Goal: Transaction & Acquisition: Purchase product/service

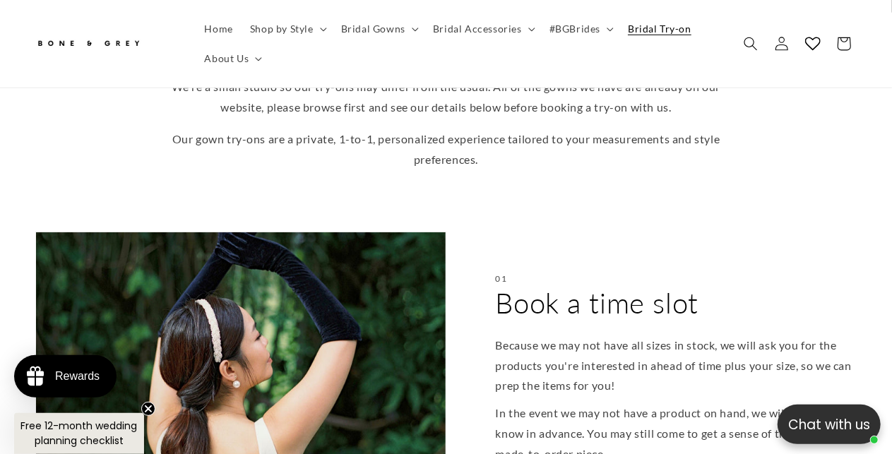
scroll to position [565, 0]
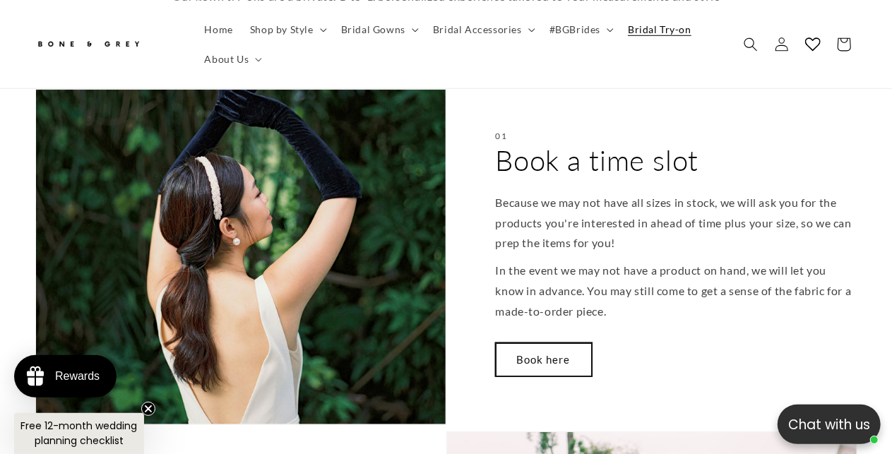
click at [547, 343] on link "Book here" at bounding box center [544, 359] width 96 height 33
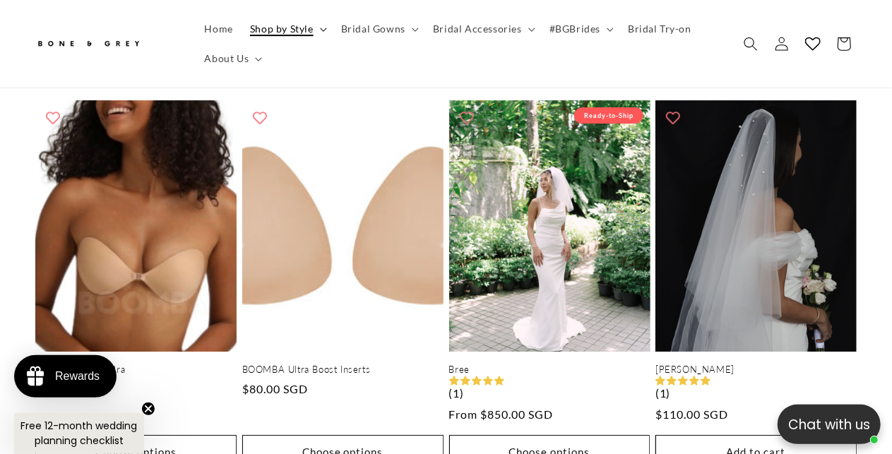
scroll to position [0, 293]
click at [411, 27] on summary "Bridal Gowns" at bounding box center [379, 29] width 92 height 30
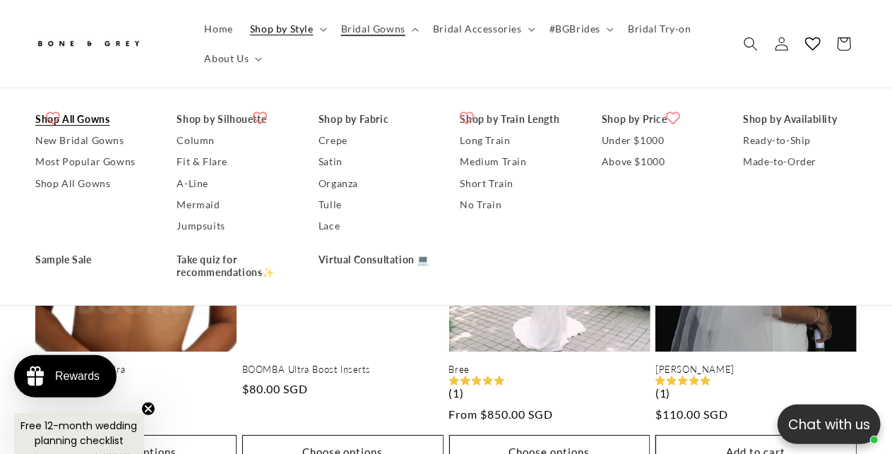
click at [63, 118] on link "Shop All Gowns" at bounding box center [92, 119] width 114 height 21
click at [67, 142] on link "New Bridal Gowns" at bounding box center [92, 141] width 114 height 21
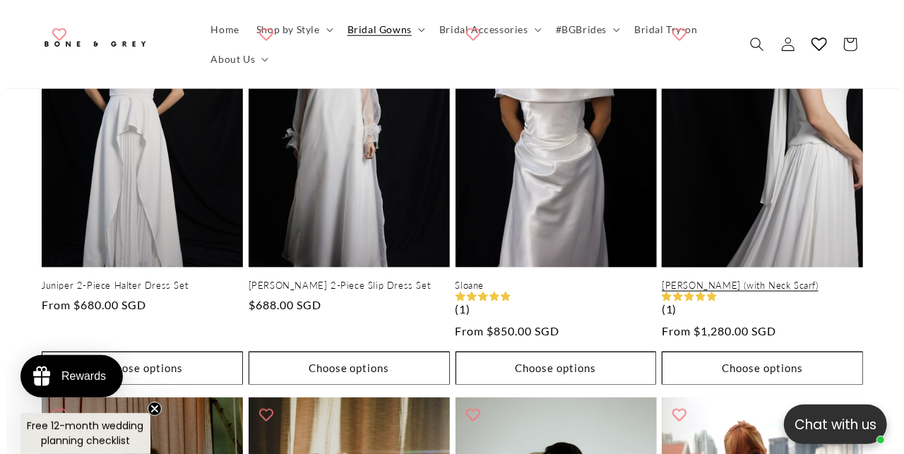
scroll to position [848, 0]
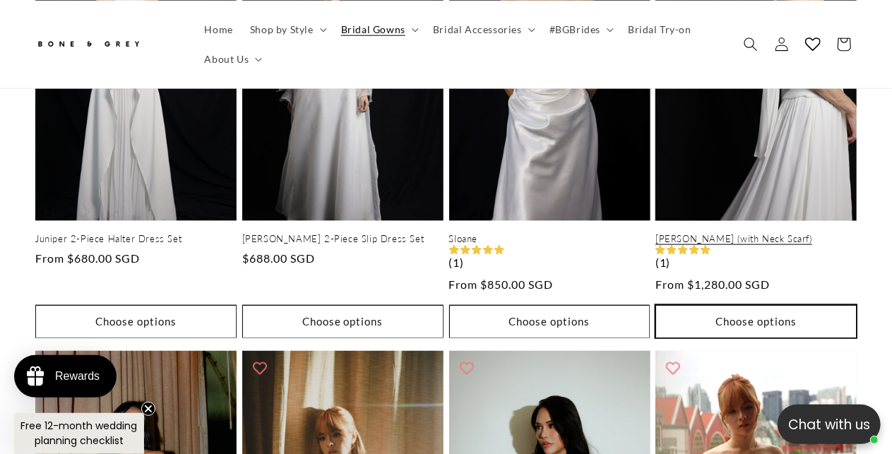
click at [745, 305] on button "Choose options" at bounding box center [756, 321] width 201 height 33
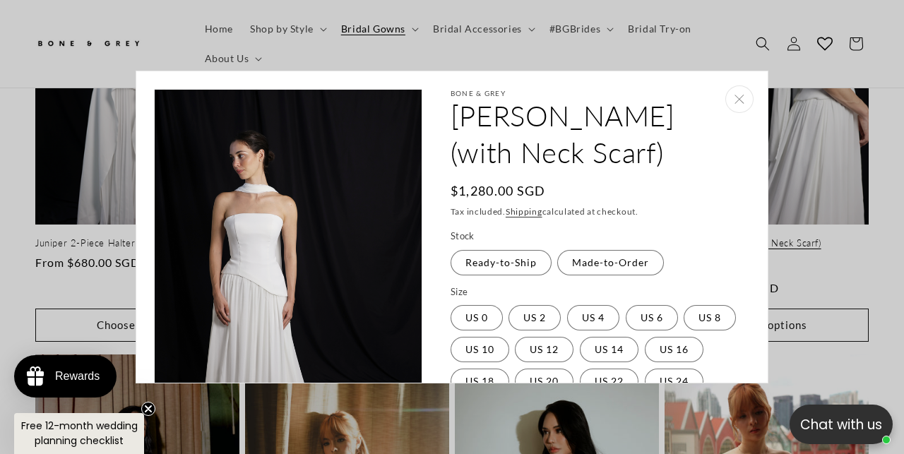
scroll to position [0, 298]
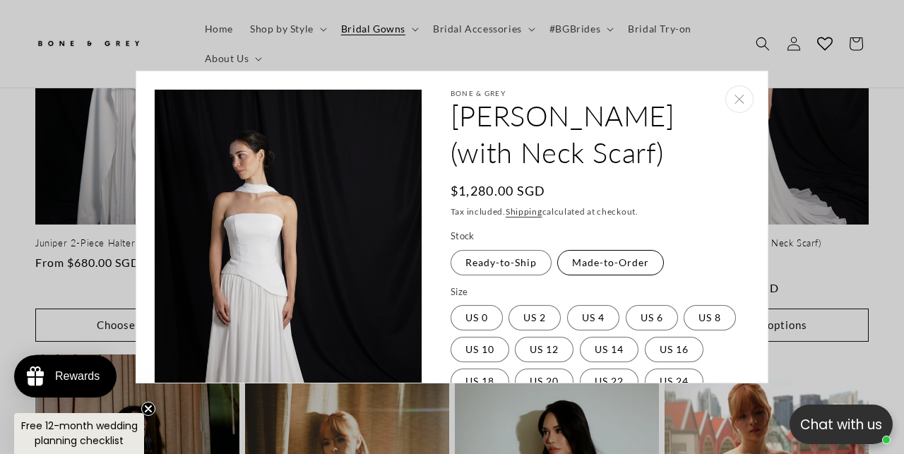
click at [613, 250] on label "Made-to-Order Variant sold out or unavailable" at bounding box center [610, 262] width 107 height 25
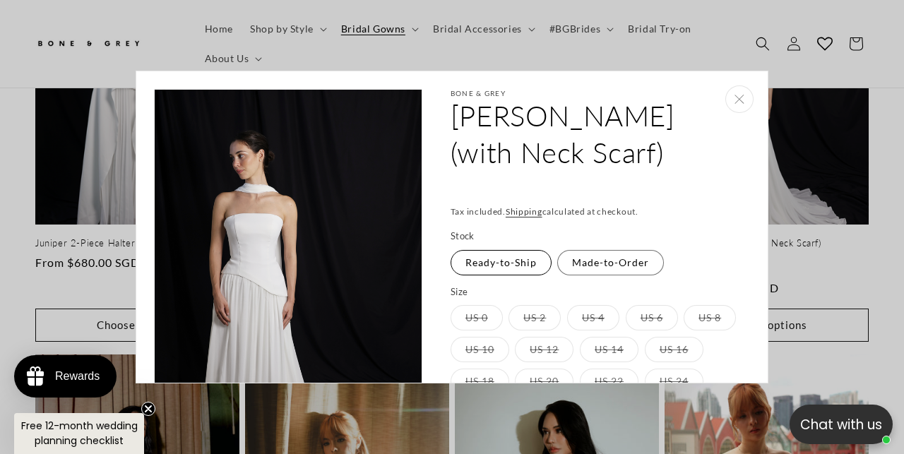
click at [517, 250] on label "Ready-to-Ship Variant sold out or unavailable" at bounding box center [501, 262] width 101 height 25
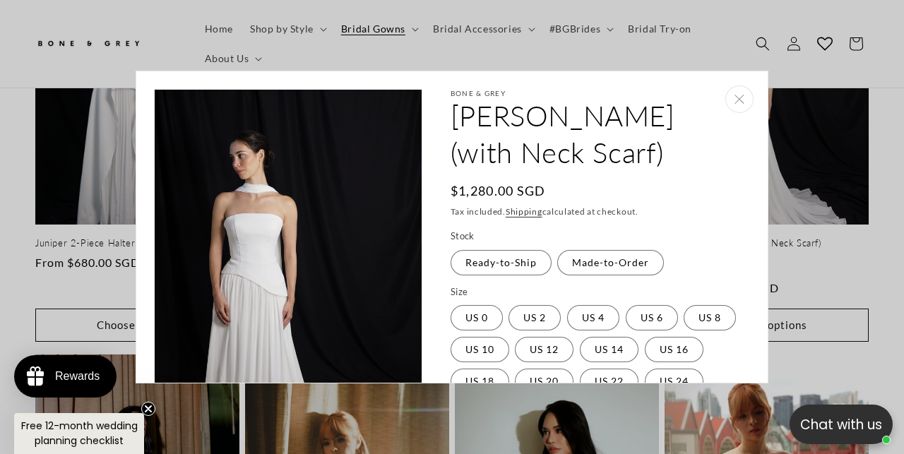
scroll to position [0, 596]
drag, startPoint x: 440, startPoint y: 114, endPoint x: 724, endPoint y: 119, distance: 283.4
click at [724, 119] on div "Bone & Grey Elsa (with Neck Scarf) Elsa (with Neck Scarf) Regular price $1,280.…" at bounding box center [584, 414] width 322 height 651
copy h2 "[PERSON_NAME] (with Neck Scarf)"
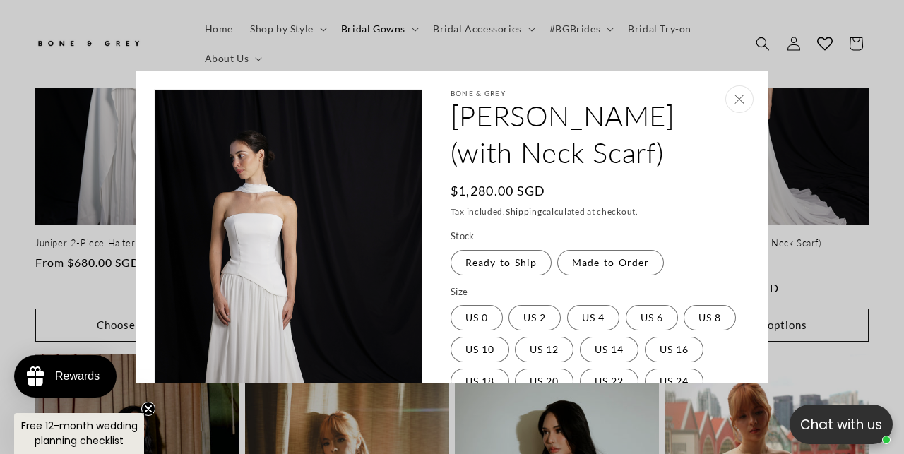
click at [735, 97] on icon "Close" at bounding box center [740, 99] width 10 height 9
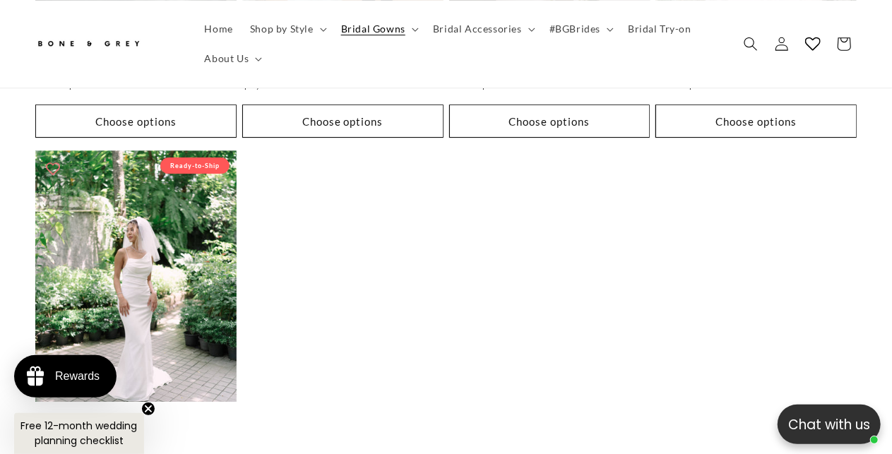
scroll to position [2190, 0]
click at [388, 35] on summary "Bridal Gowns" at bounding box center [379, 29] width 92 height 30
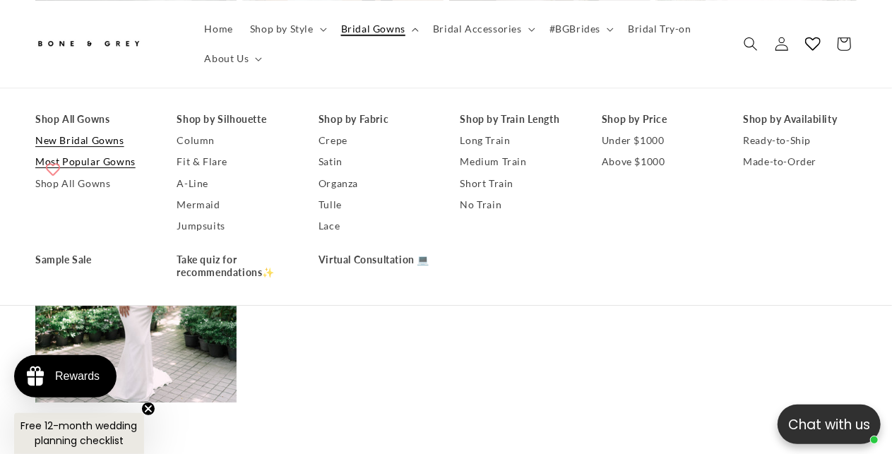
click at [95, 163] on link "Most Popular Gowns" at bounding box center [92, 162] width 114 height 21
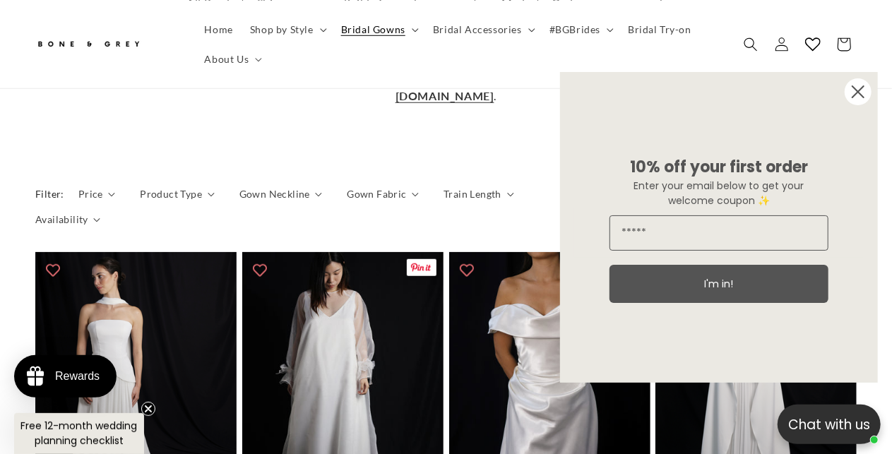
scroll to position [848, 0]
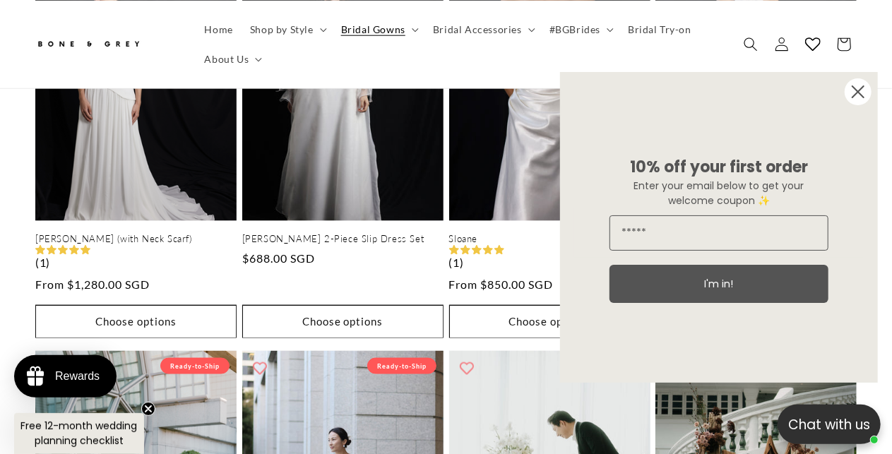
drag, startPoint x: 866, startPoint y: 88, endPoint x: 851, endPoint y: 100, distance: 18.7
click at [866, 89] on circle "Close dialog" at bounding box center [858, 91] width 27 height 27
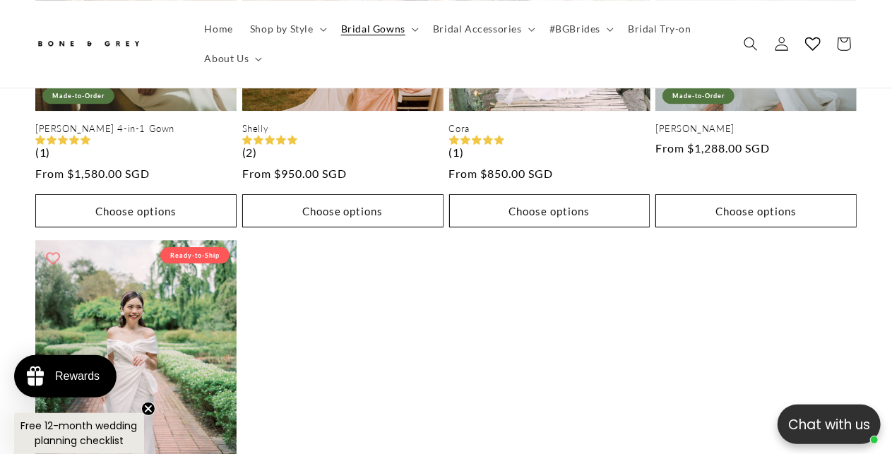
scroll to position [2261, 0]
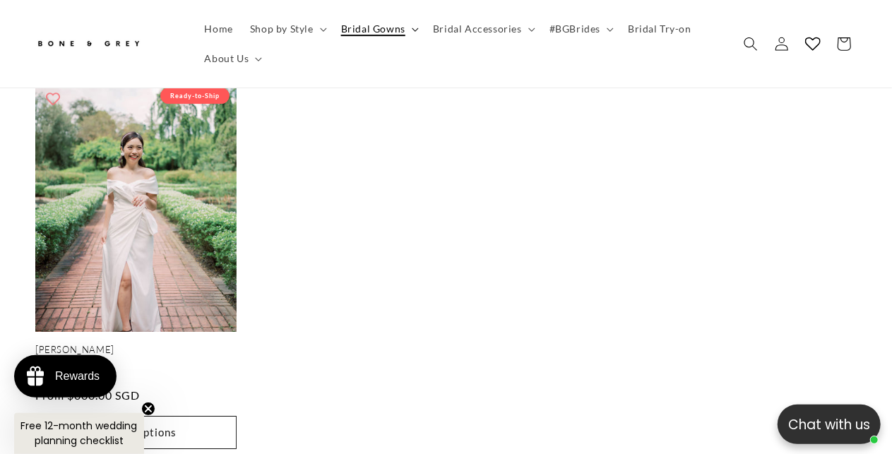
click at [396, 30] on span "Bridal Gowns" at bounding box center [373, 29] width 64 height 13
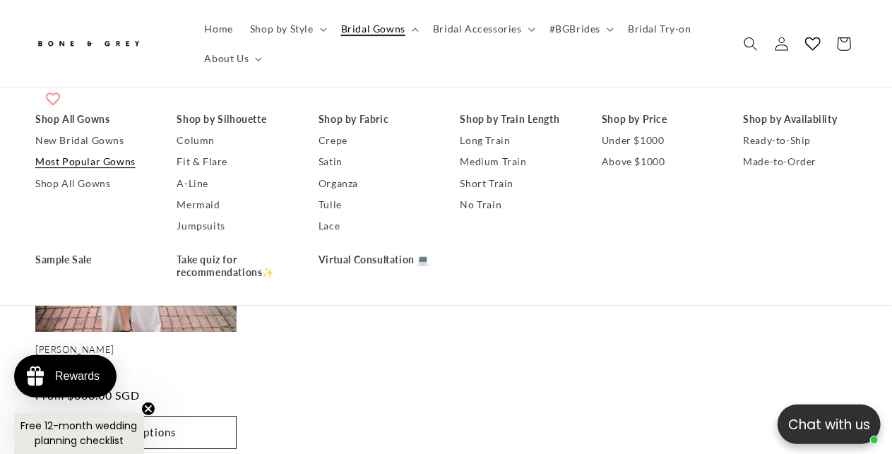
scroll to position [0, 293]
click at [293, 25] on span "Shop by Style" at bounding box center [282, 29] width 64 height 13
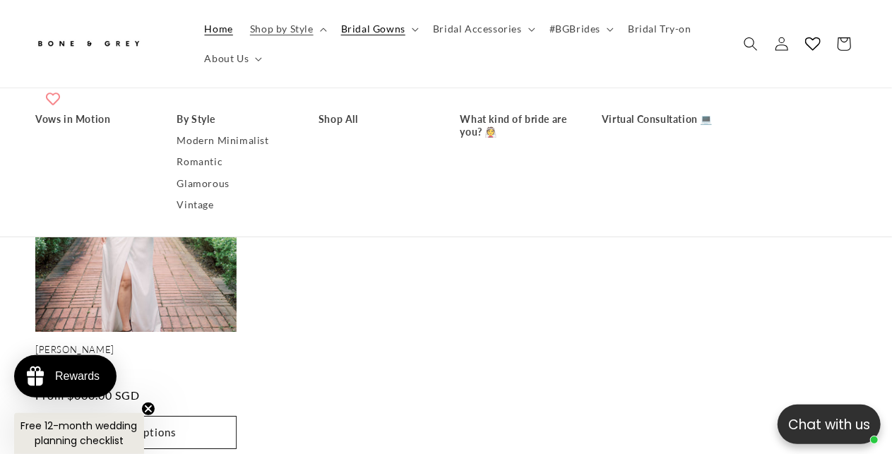
click at [229, 30] on span "Home" at bounding box center [219, 29] width 28 height 13
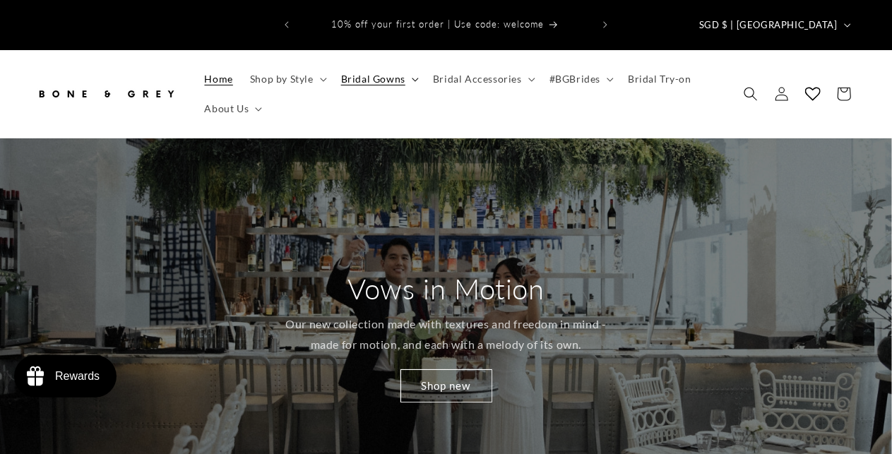
click at [415, 78] on icon at bounding box center [415, 80] width 6 height 4
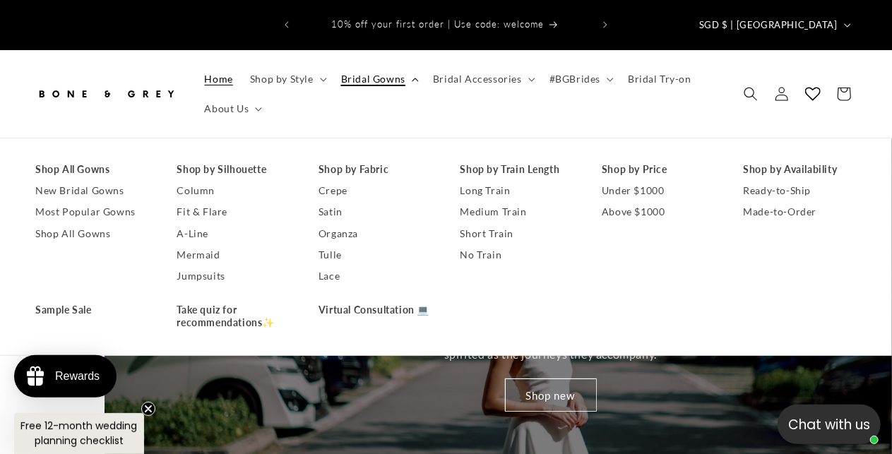
scroll to position [0, 892]
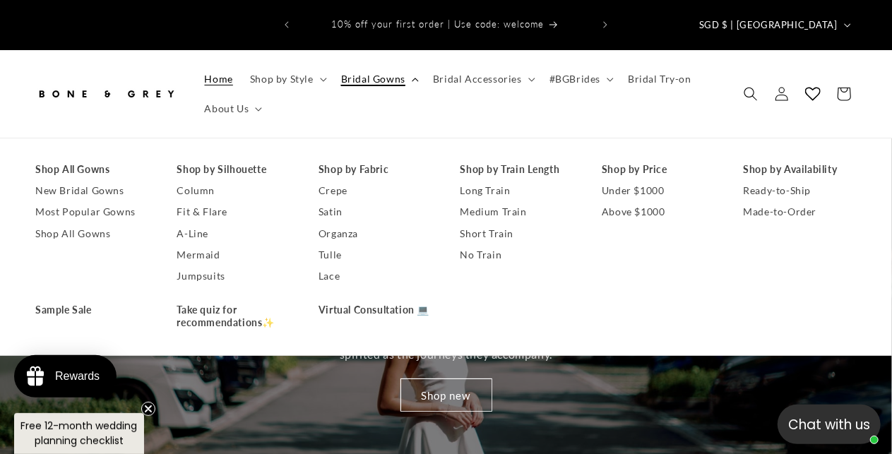
click at [415, 78] on icon at bounding box center [415, 80] width 7 height 4
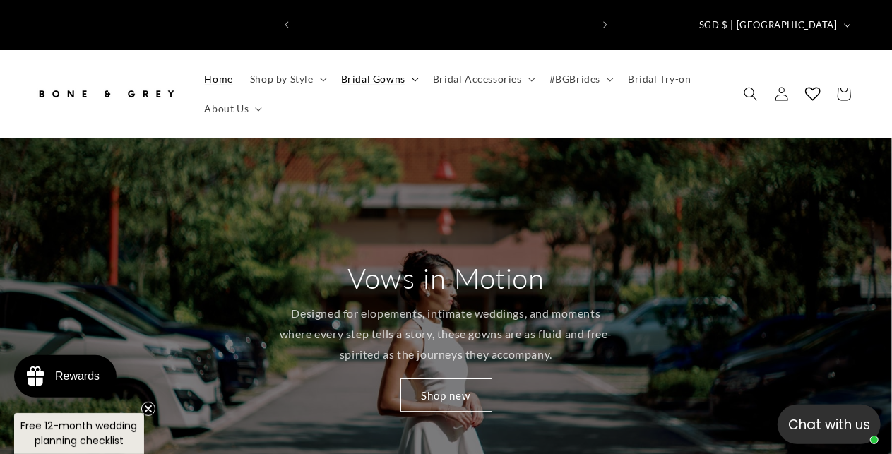
scroll to position [0, 293]
click at [419, 64] on summary "Bridal Gowns" at bounding box center [379, 79] width 92 height 30
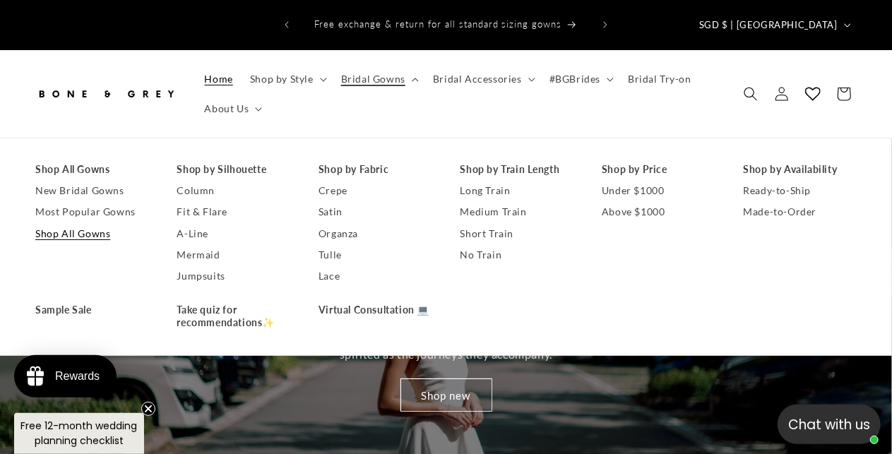
click at [90, 223] on link "Shop All Gowns" at bounding box center [92, 233] width 114 height 21
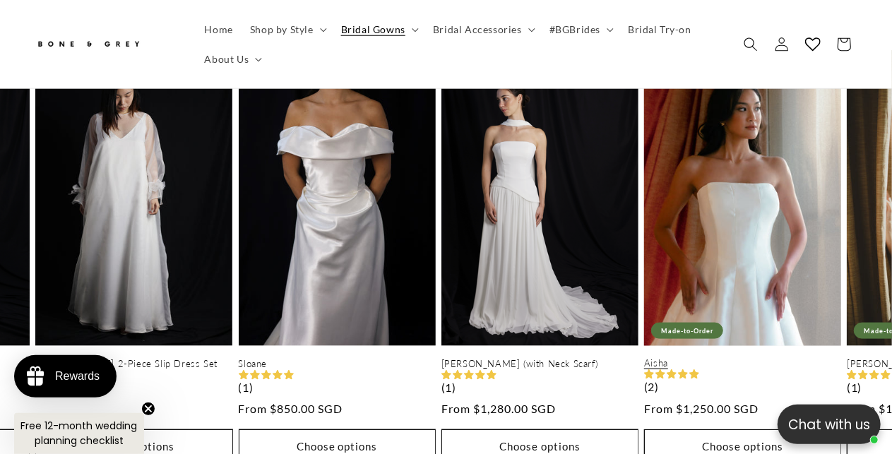
scroll to position [0, 293]
